Goal: Task Accomplishment & Management: Manage account settings

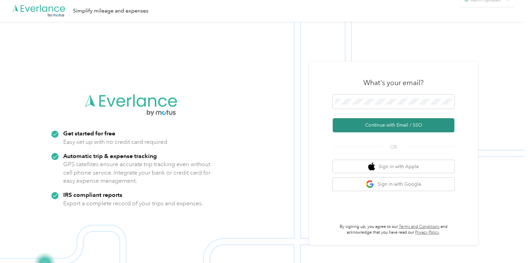
click at [424, 126] on button "Continue with Email / SSO" at bounding box center [394, 125] width 122 height 14
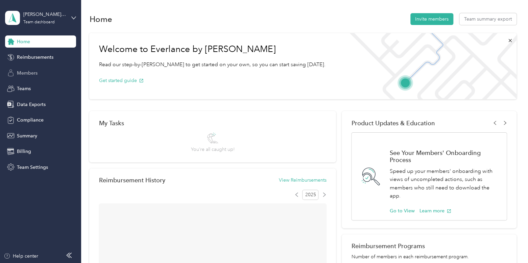
click at [24, 75] on span "Members" at bounding box center [27, 73] width 21 height 7
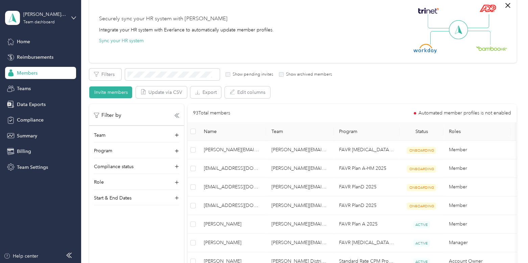
scroll to position [61, 0]
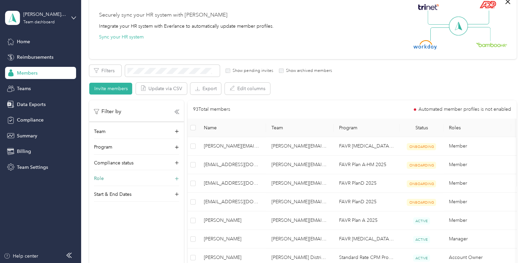
click at [146, 178] on div "Role" at bounding box center [136, 180] width 85 height 11
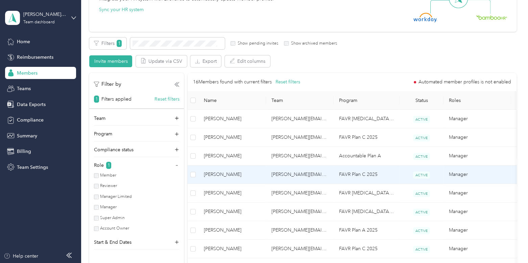
scroll to position [88, 0]
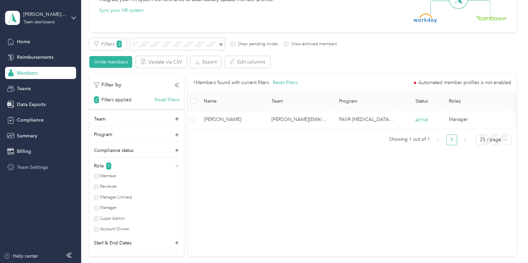
click at [42, 166] on span "Team Settings" at bounding box center [32, 167] width 31 height 7
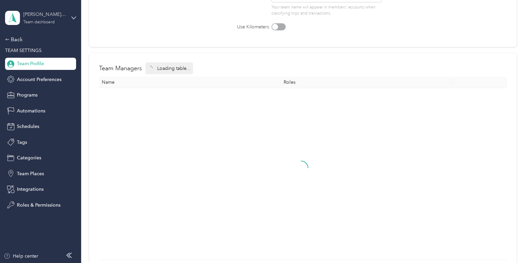
click at [41, 13] on div "[PERSON_NAME] Distributors" at bounding box center [44, 14] width 42 height 7
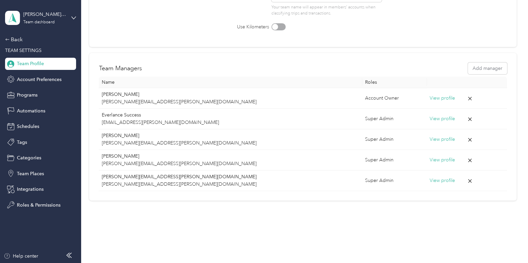
click at [37, 88] on div "Log out" at bounding box center [95, 86] width 171 height 12
